Goal: Information Seeking & Learning: Understand process/instructions

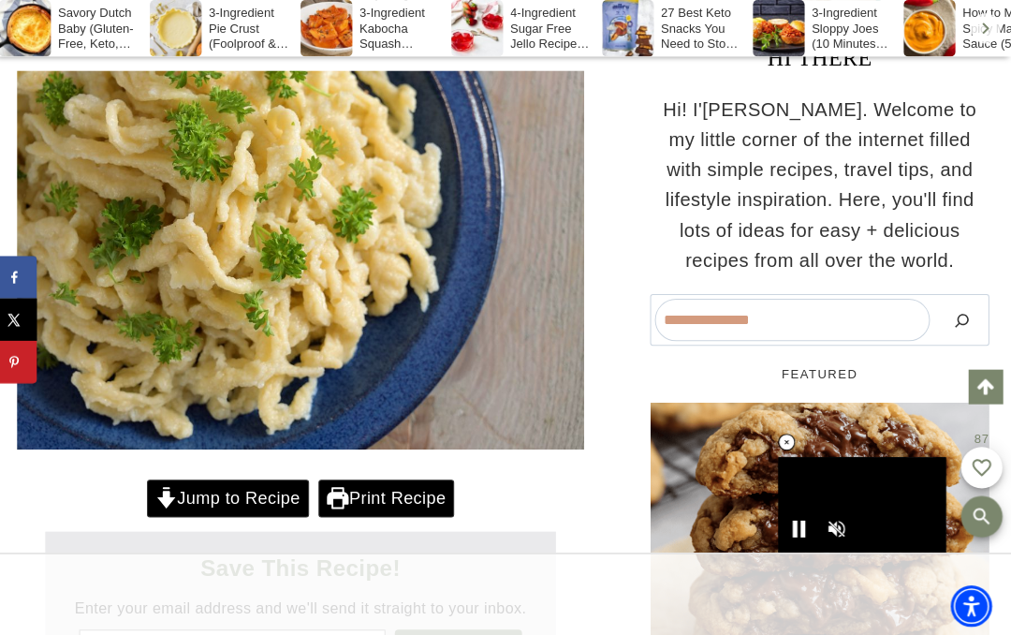
scroll to position [420, 0]
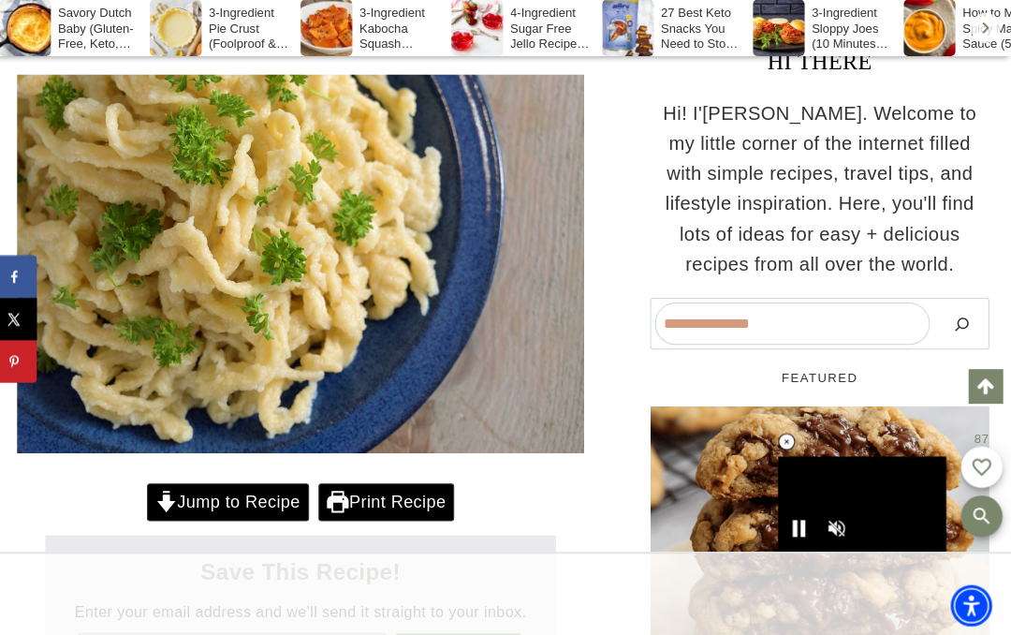
click at [278, 480] on link "Jump to Recipe" at bounding box center [232, 499] width 161 height 38
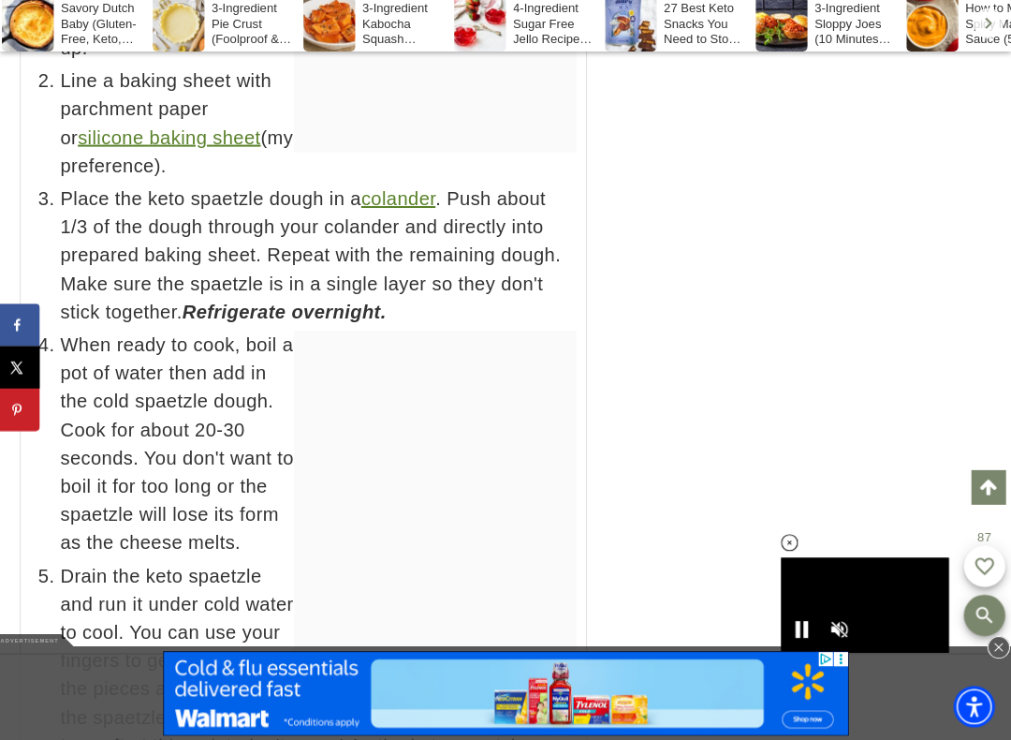
scroll to position [14575, 0]
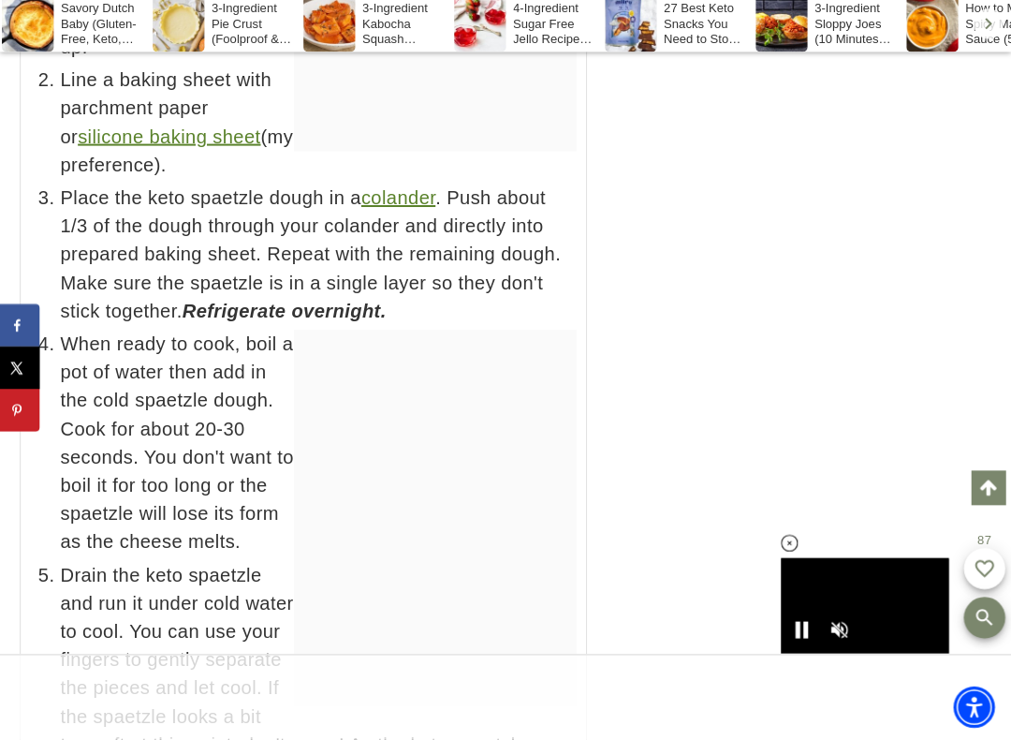
click at [809, 444] on div at bounding box center [820, 123] width 337 height 2247
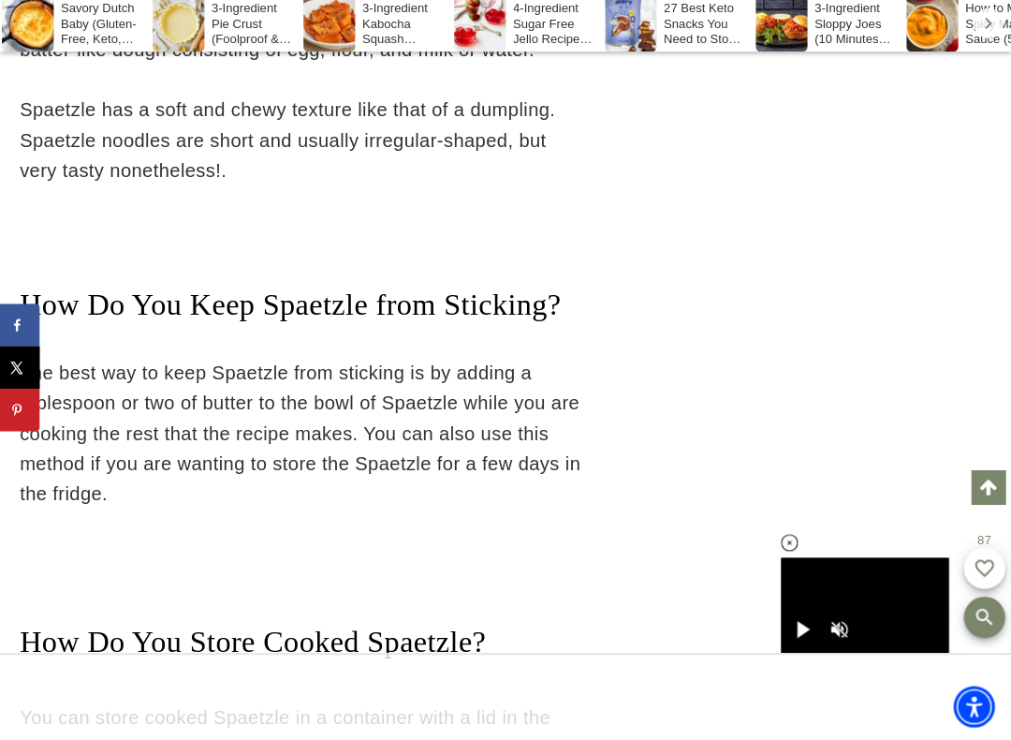
scroll to position [16313, 0]
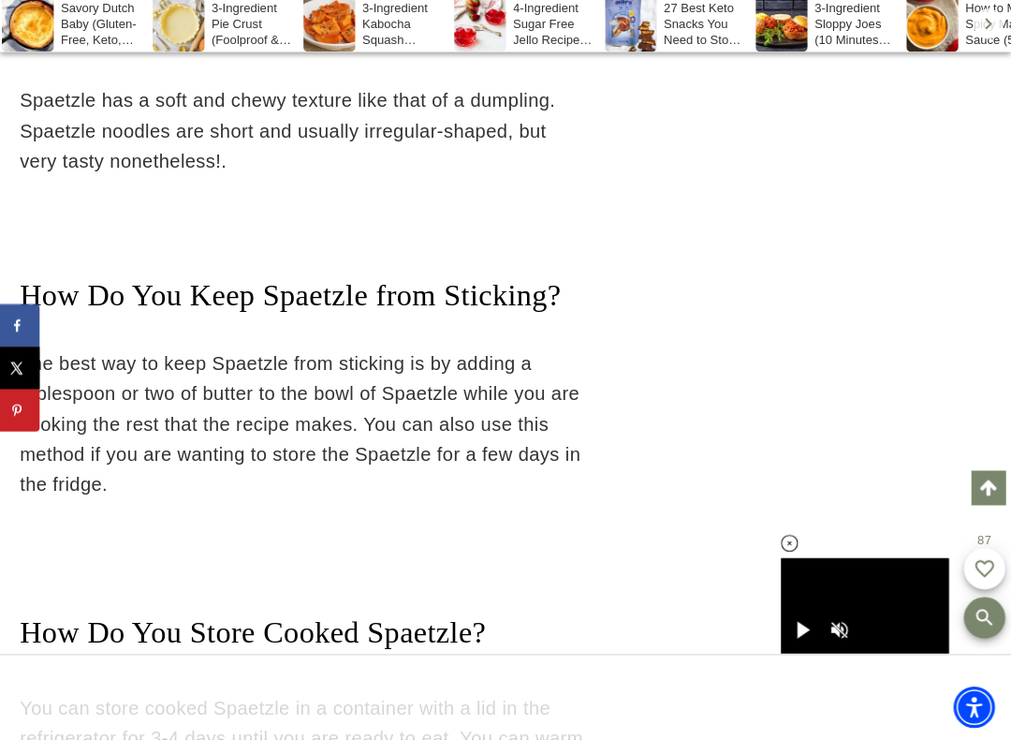
click at [960, 344] on div at bounding box center [820, 642] width 337 height 2247
click at [961, 346] on div at bounding box center [820, 642] width 337 height 2247
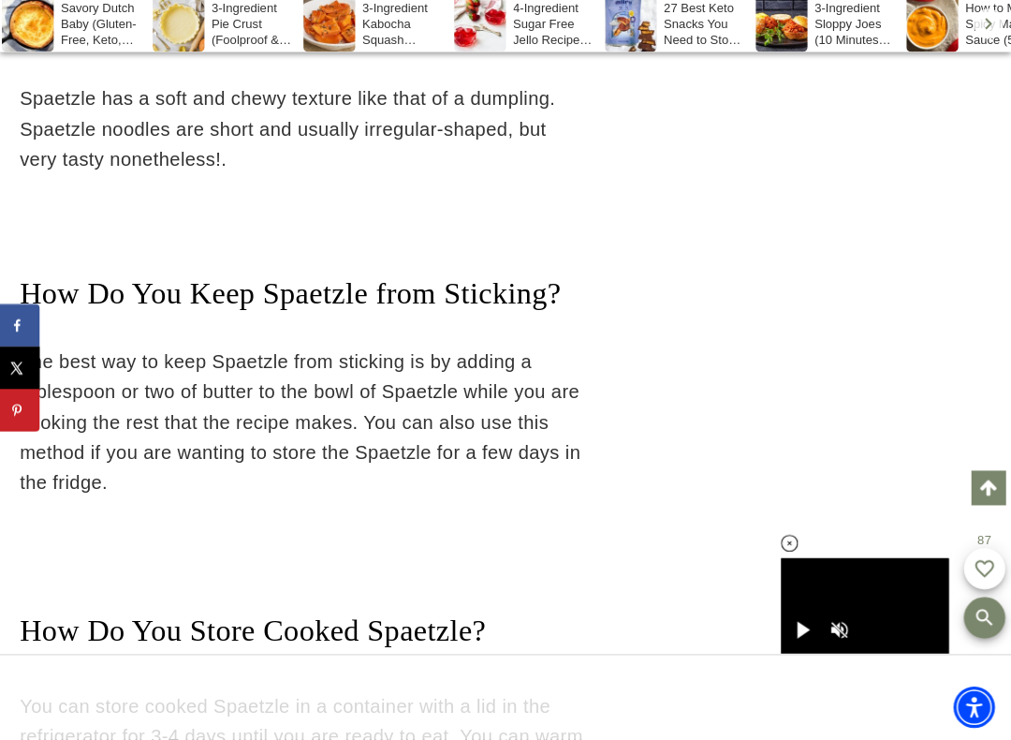
click at [959, 312] on div at bounding box center [820, 640] width 337 height 2247
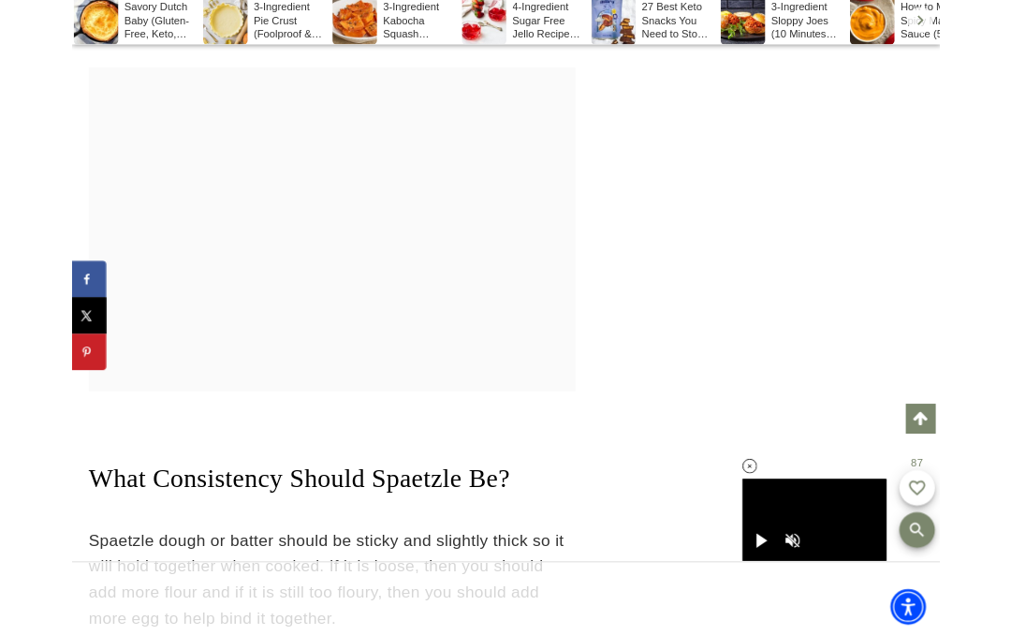
scroll to position [17168, 0]
